Goal: Check status: Check status

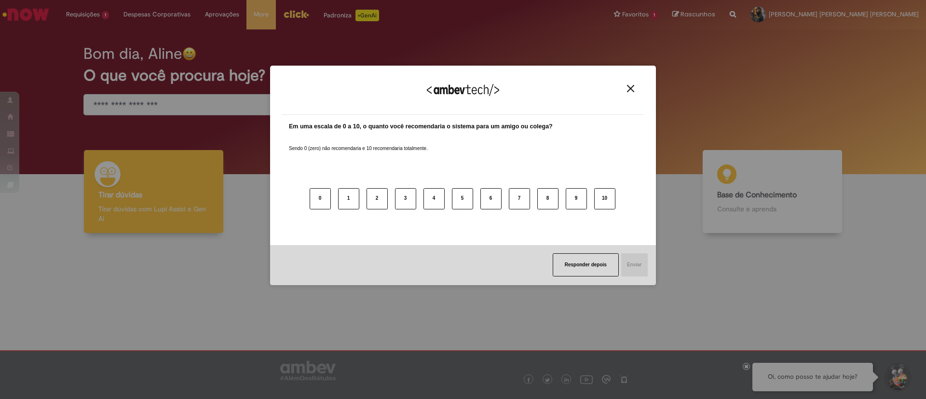
click at [629, 86] on img "Close" at bounding box center [630, 88] width 7 height 7
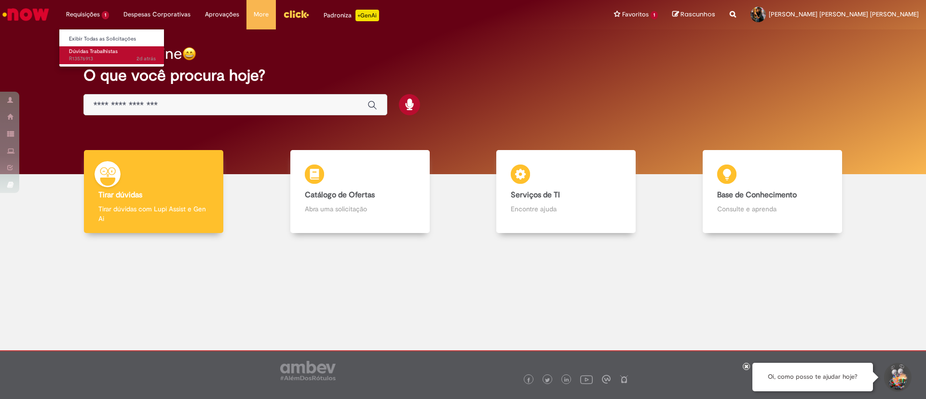
click at [94, 56] on span "2d atrás 2 [PERSON_NAME] atrás R13576913" at bounding box center [112, 59] width 87 height 8
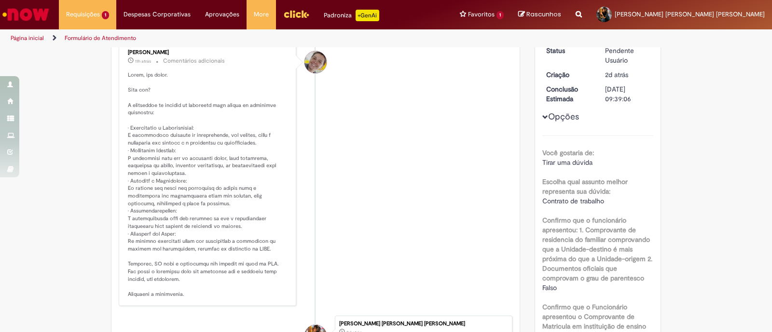
scroll to position [130, 0]
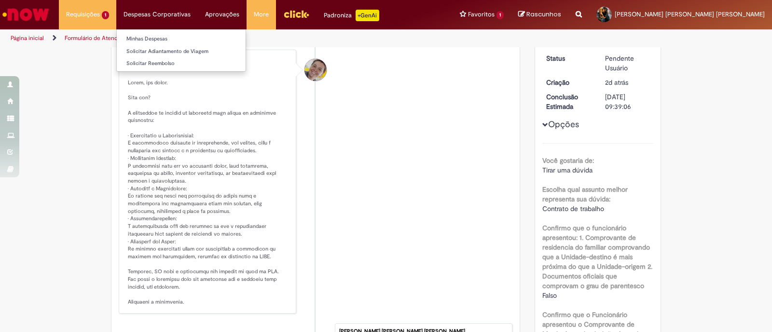
click at [155, 16] on li "Despesas Corporativas Minhas Despesas Solicitar Adiantamento de Viagem Solicita…" at bounding box center [157, 14] width 82 height 29
click at [148, 41] on link "Minhas Despesas" at bounding box center [181, 39] width 129 height 11
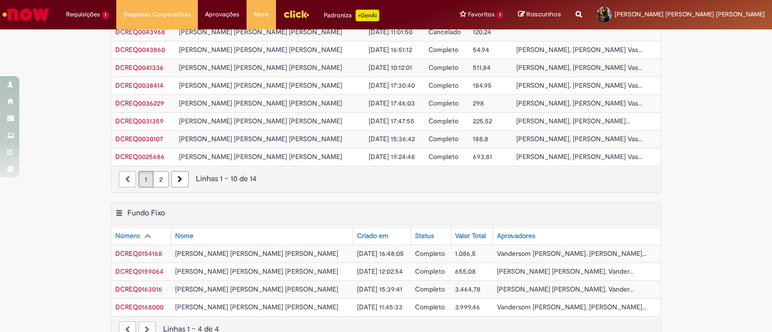
scroll to position [181, 0]
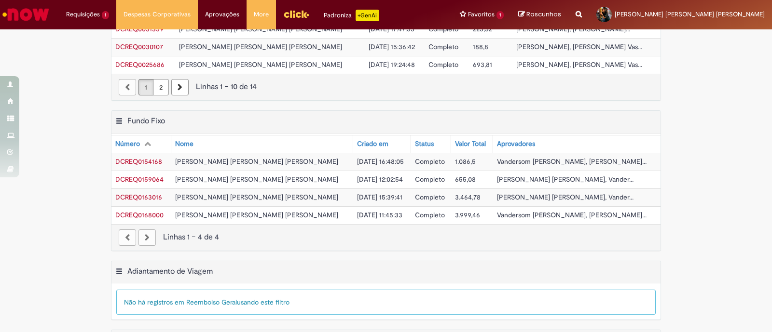
click at [144, 213] on span "DCREQ0168000" at bounding box center [139, 215] width 48 height 9
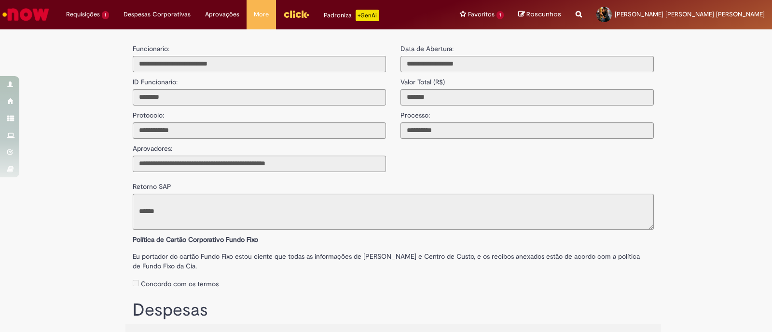
type input "**********"
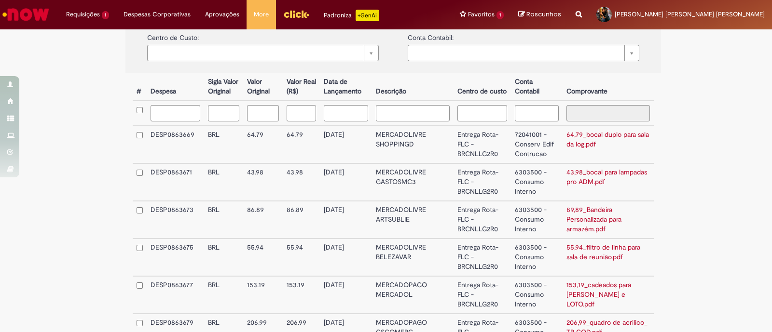
scroll to position [362, 0]
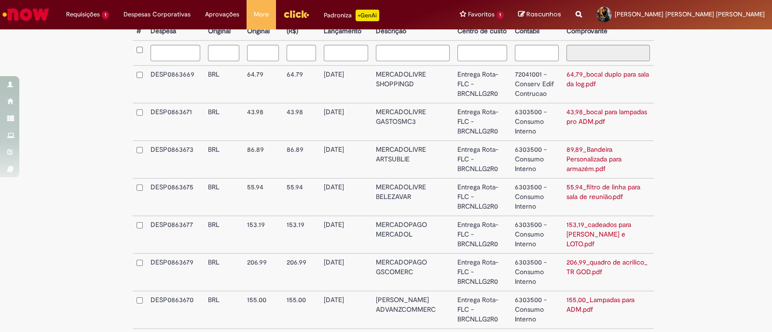
click at [533, 85] on td "72041001 - Conserv Edif Contrucao" at bounding box center [536, 85] width 51 height 38
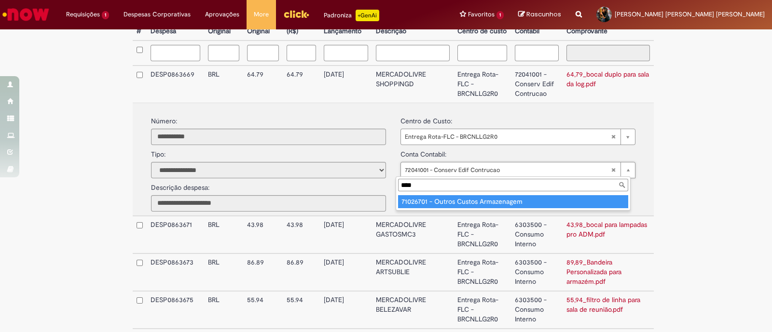
scroll to position [0, 0]
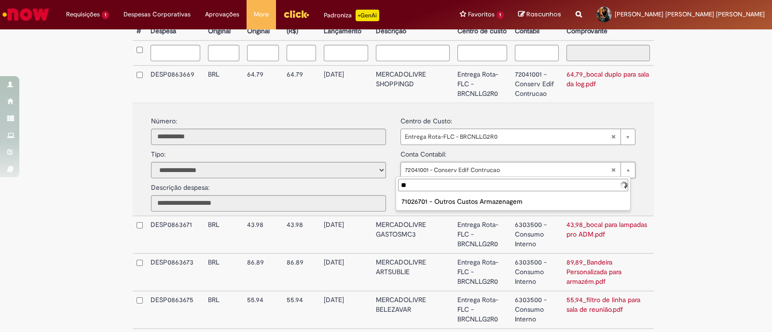
type input "*"
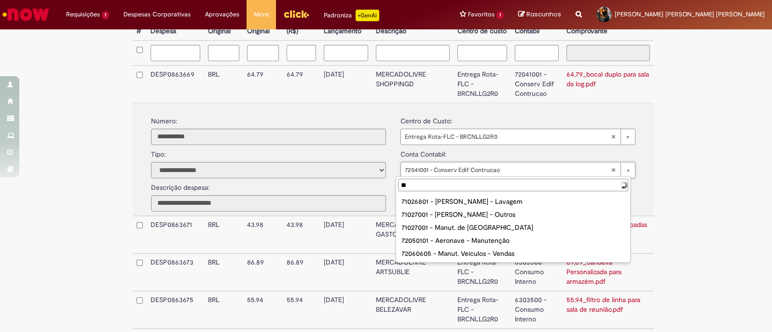
type input "*"
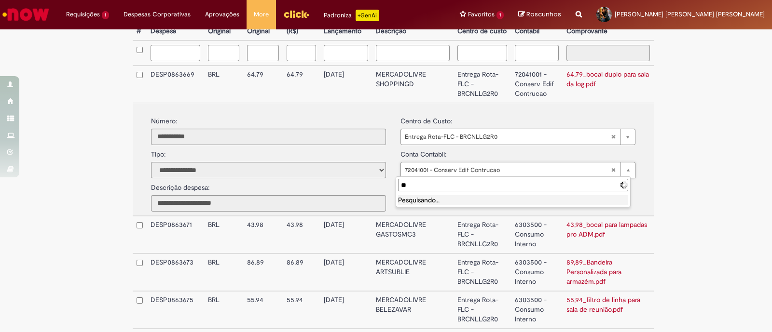
type input "*"
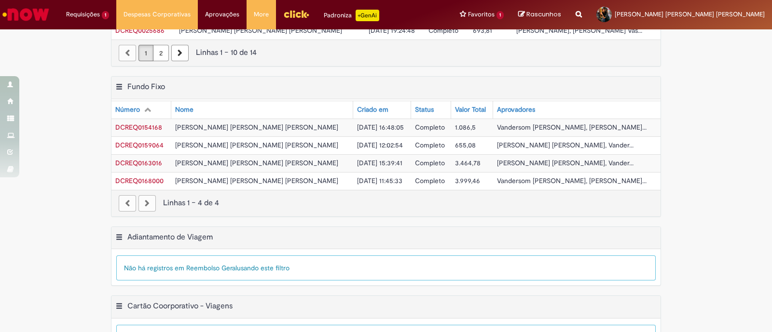
scroll to position [244, 0]
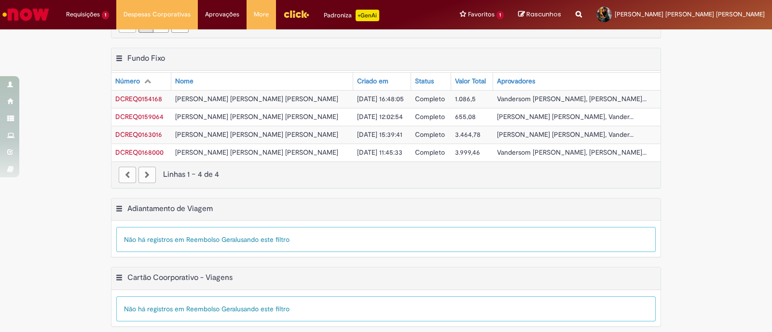
click at [133, 130] on span "DCREQ0163016" at bounding box center [138, 134] width 47 height 9
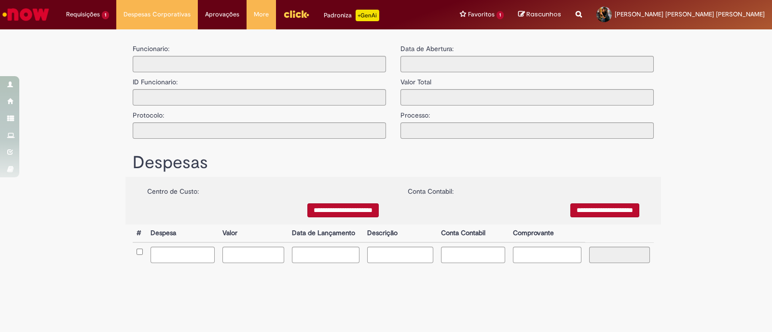
type input "**********"
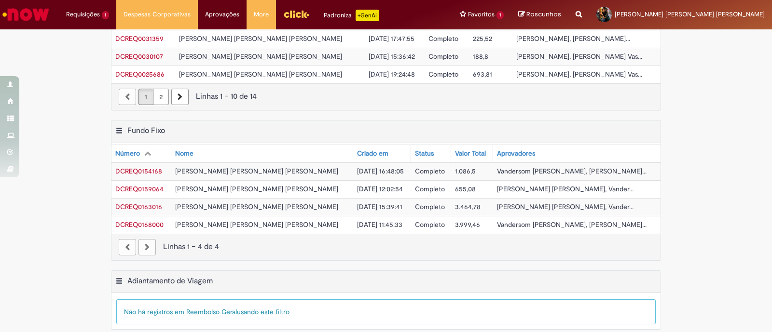
scroll to position [181, 0]
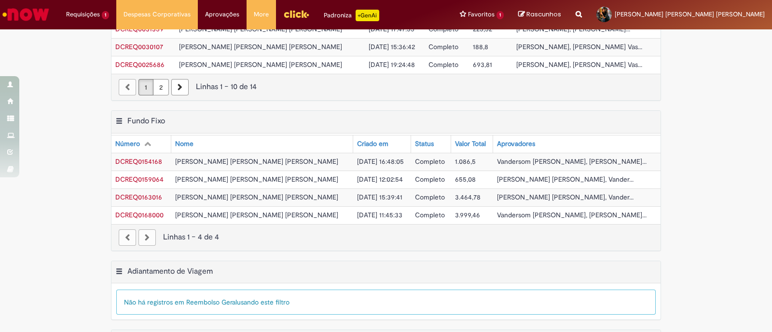
click at [127, 193] on span "DCREQ0163016" at bounding box center [138, 197] width 47 height 9
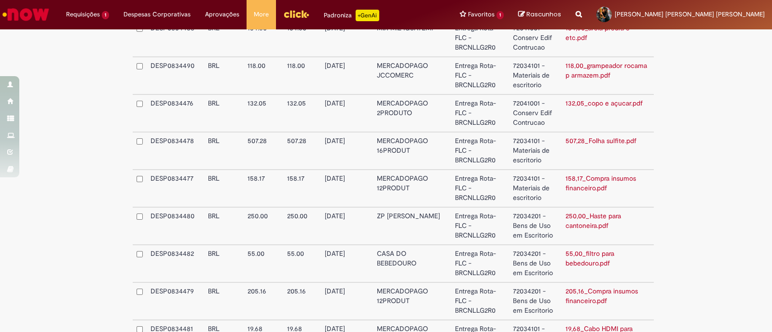
scroll to position [1014, 0]
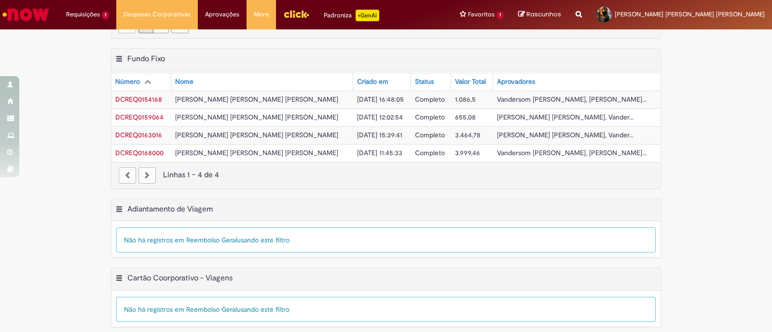
scroll to position [244, 0]
click at [136, 116] on span "DCREQ0159064" at bounding box center [139, 116] width 48 height 9
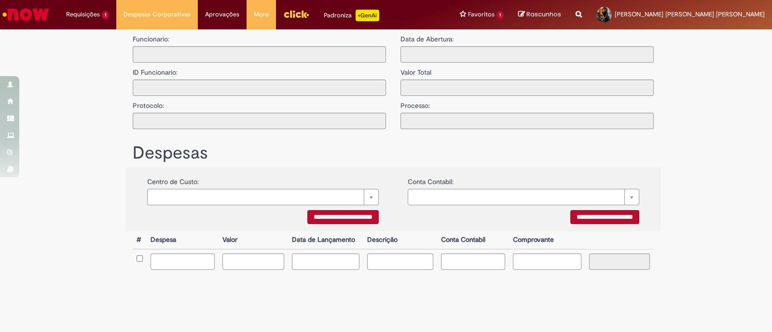
type input "**********"
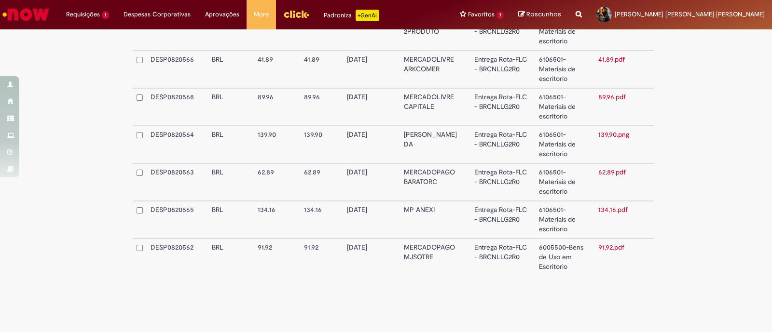
scroll to position [355, 0]
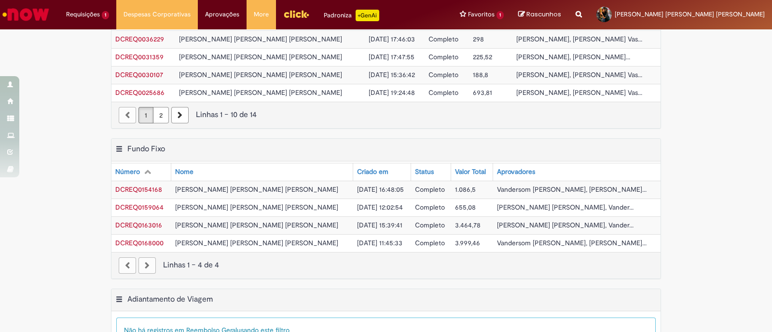
scroll to position [181, 0]
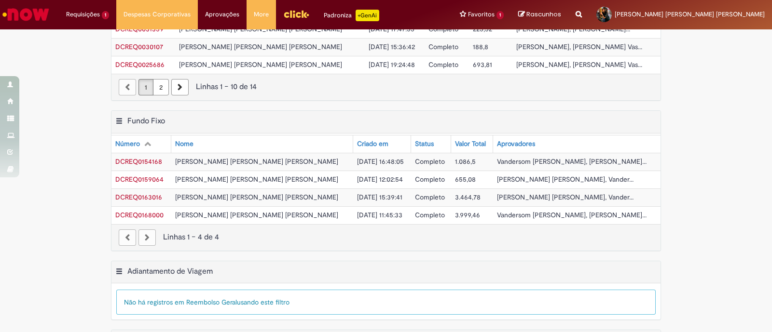
click at [141, 159] on span "DCREQ0154168" at bounding box center [138, 161] width 47 height 9
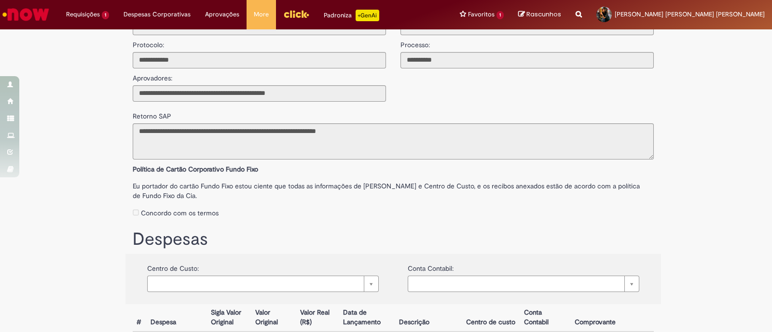
scroll to position [60, 0]
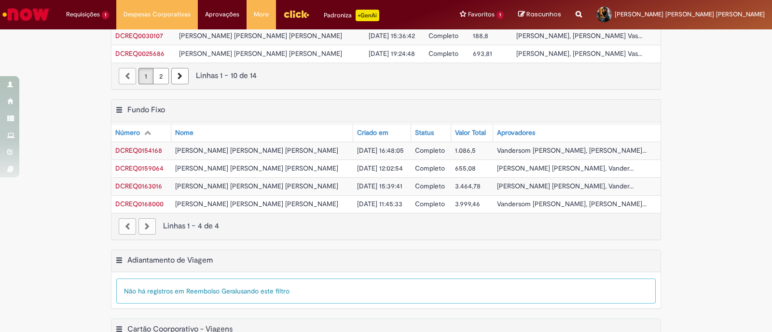
scroll to position [241, 0]
